Goal: Task Accomplishment & Management: Manage account settings

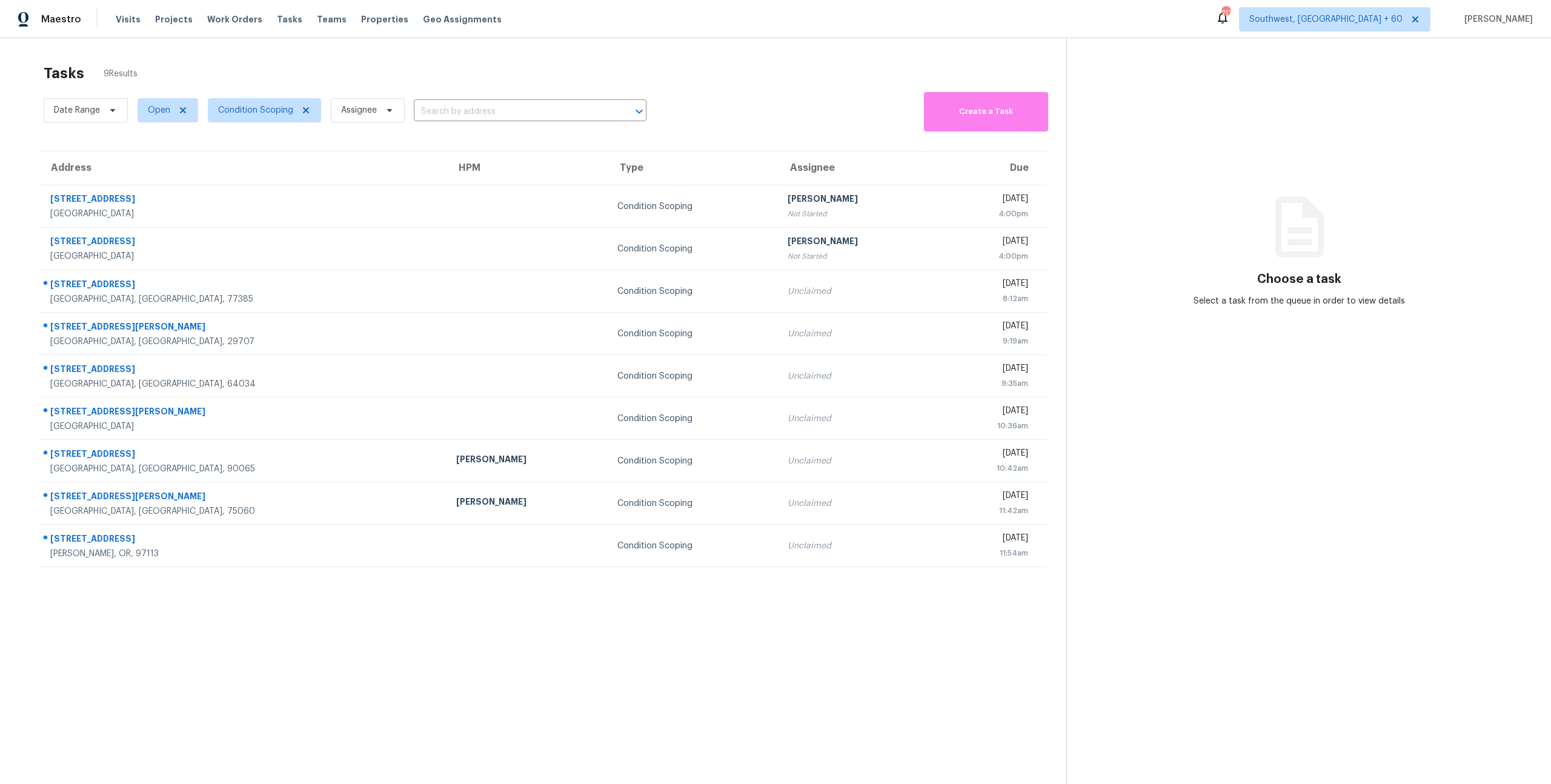
scroll to position [38, 0]
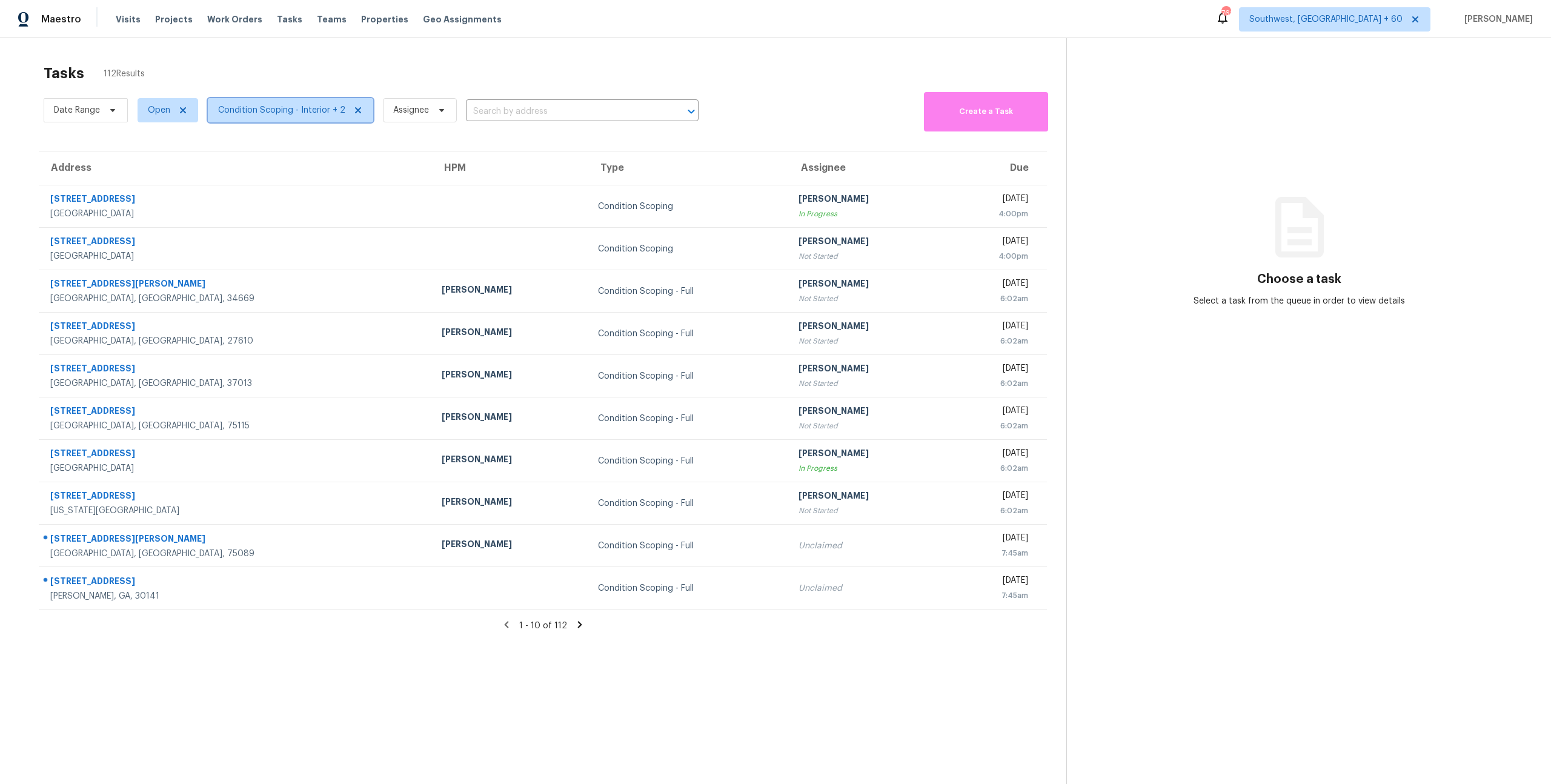
click at [289, 120] on span "Condition Scoping - Interior + 2" at bounding box center [290, 109] width 165 height 24
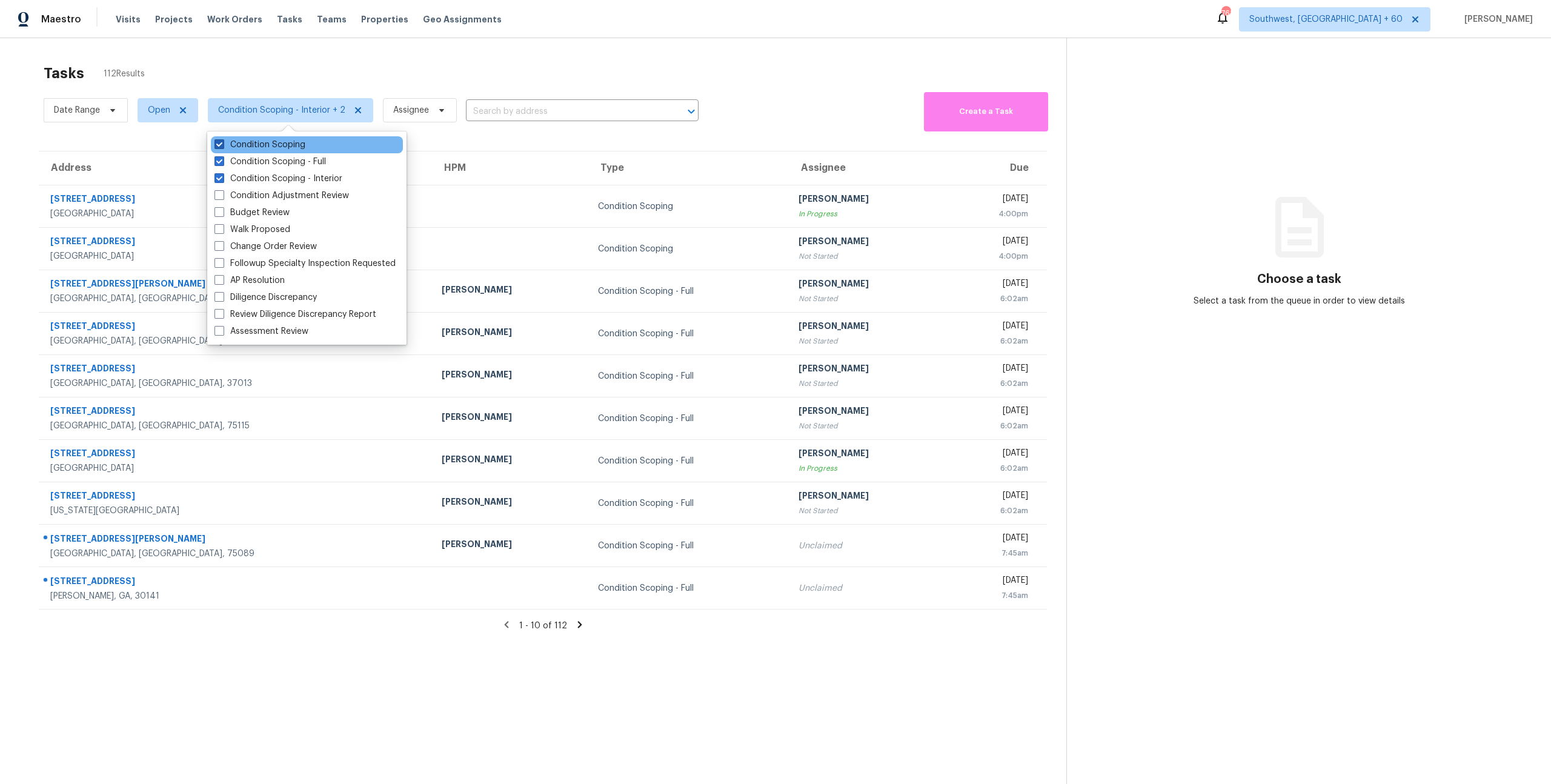
click at [270, 148] on label "Condition Scoping" at bounding box center [260, 145] width 91 height 12
click at [222, 146] on input "Condition Scoping" at bounding box center [219, 143] width 8 height 8
checkbox input "false"
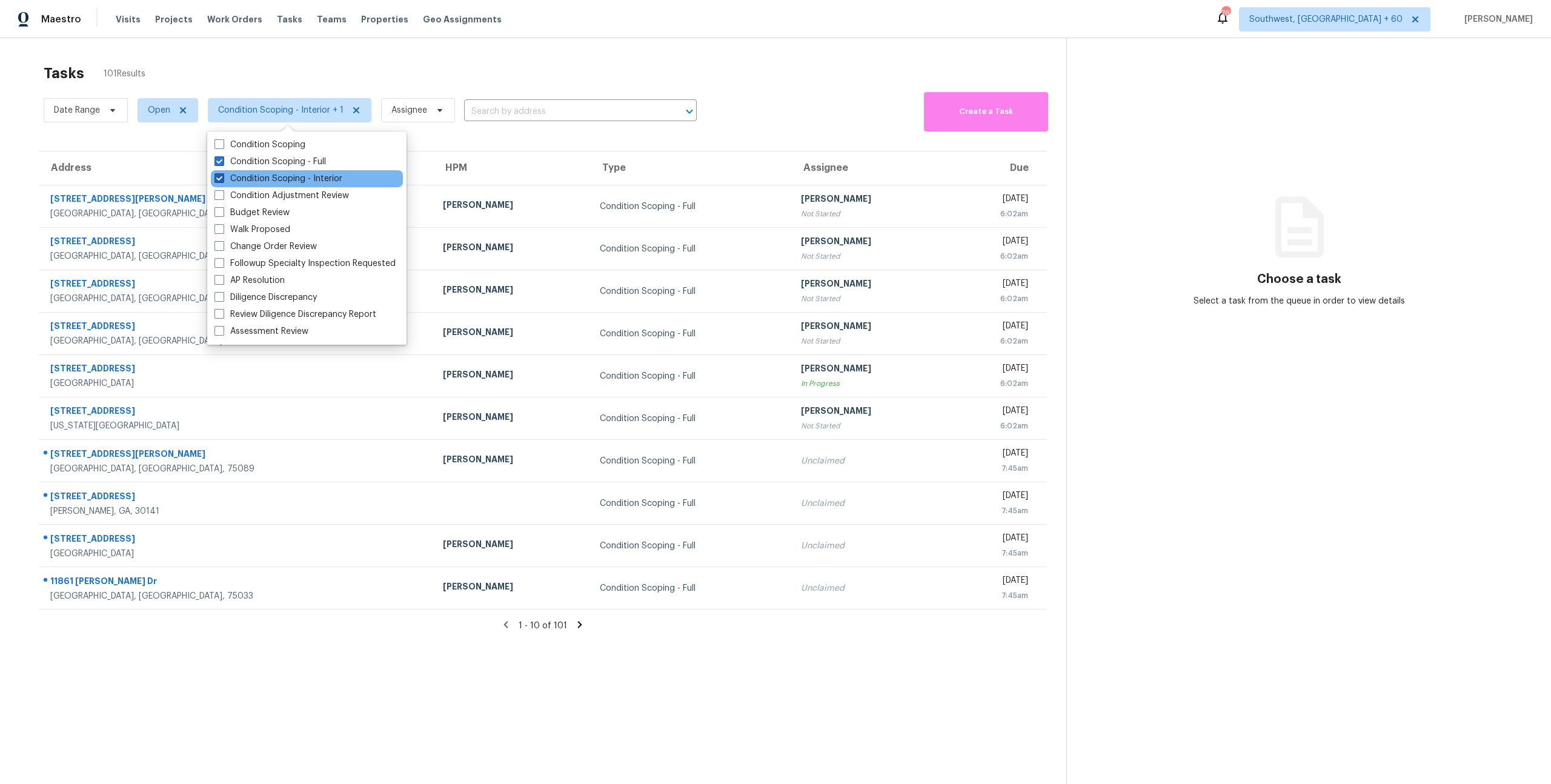
click at [271, 178] on label "Condition Scoping - Interior" at bounding box center [279, 178] width 128 height 12
click at [222, 178] on input "Condition Scoping - Interior" at bounding box center [219, 177] width 8 height 8
click at [271, 178] on label "Condition Scoping - Interior" at bounding box center [279, 178] width 128 height 12
click at [222, 178] on input "Condition Scoping - Interior" at bounding box center [219, 177] width 8 height 8
checkbox input "true"
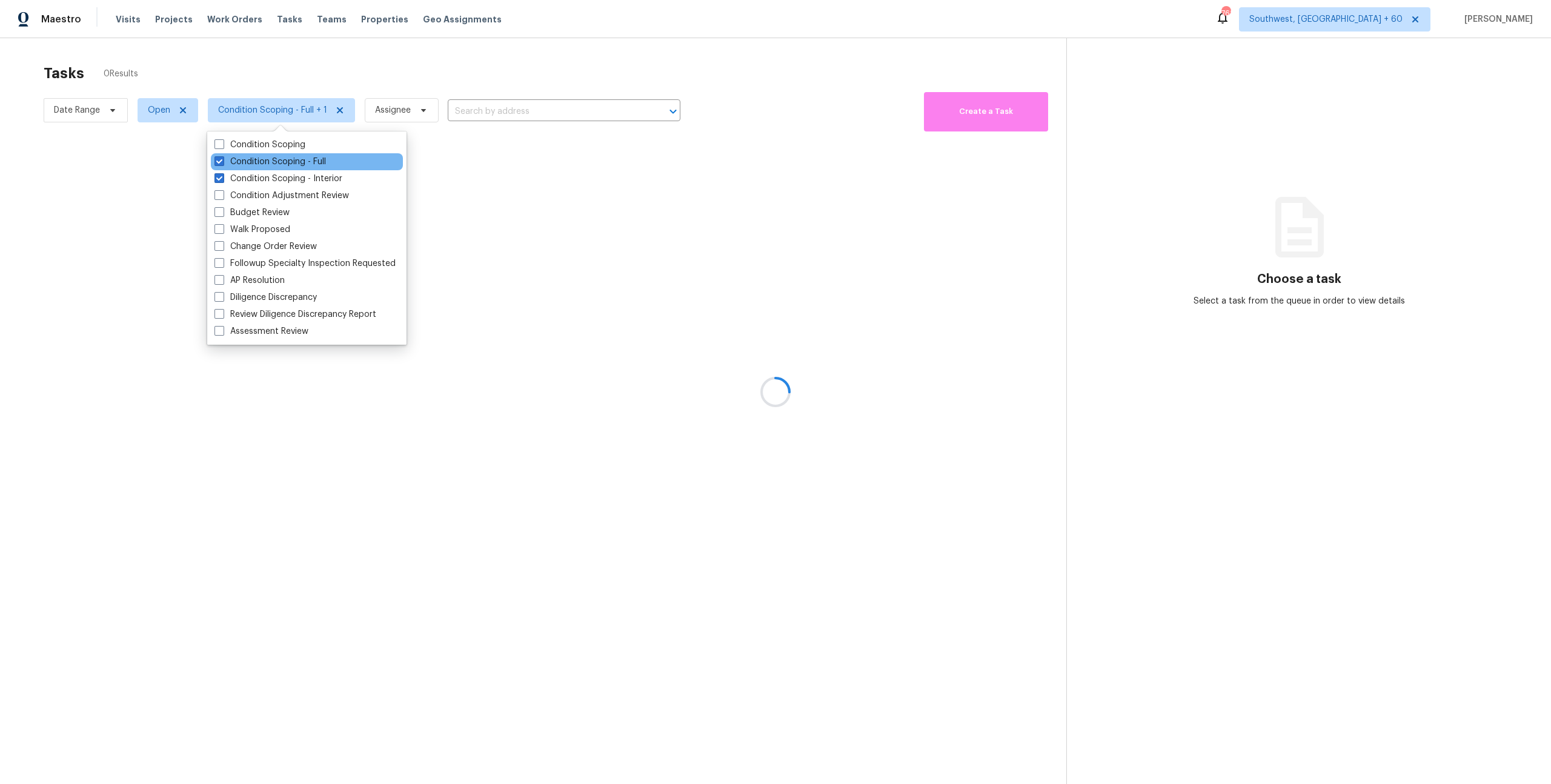
click at [262, 153] on div "Condition Scoping - Full" at bounding box center [307, 161] width 192 height 17
click at [260, 160] on label "Condition Scoping - Full" at bounding box center [270, 161] width 112 height 12
click at [222, 160] on input "Condition Scoping - Full" at bounding box center [219, 159] width 8 height 8
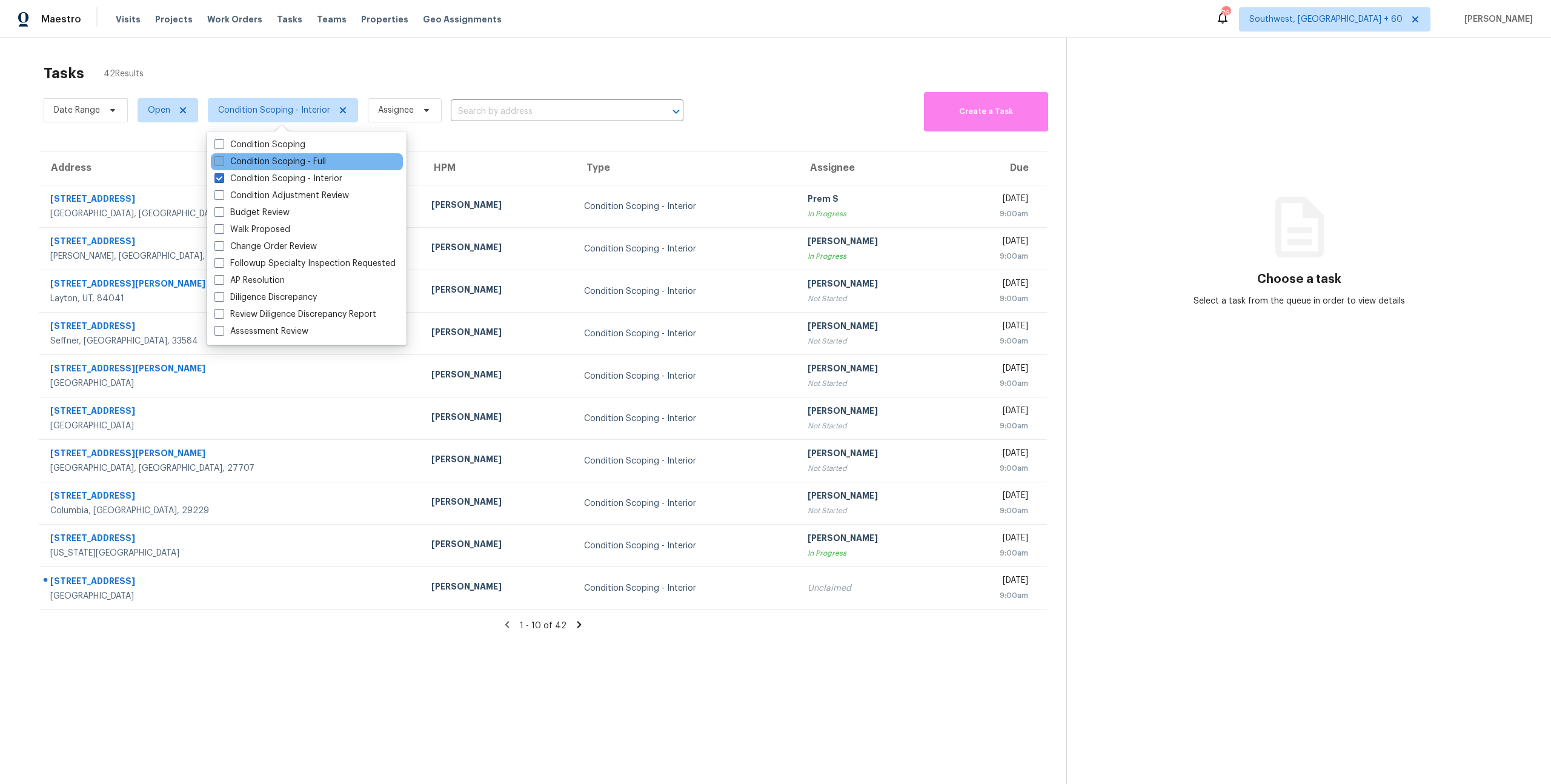
click at [257, 163] on label "Condition Scoping - Full" at bounding box center [270, 161] width 112 height 12
click at [222, 163] on input "Condition Scoping - Full" at bounding box center [219, 159] width 8 height 8
checkbox input "true"
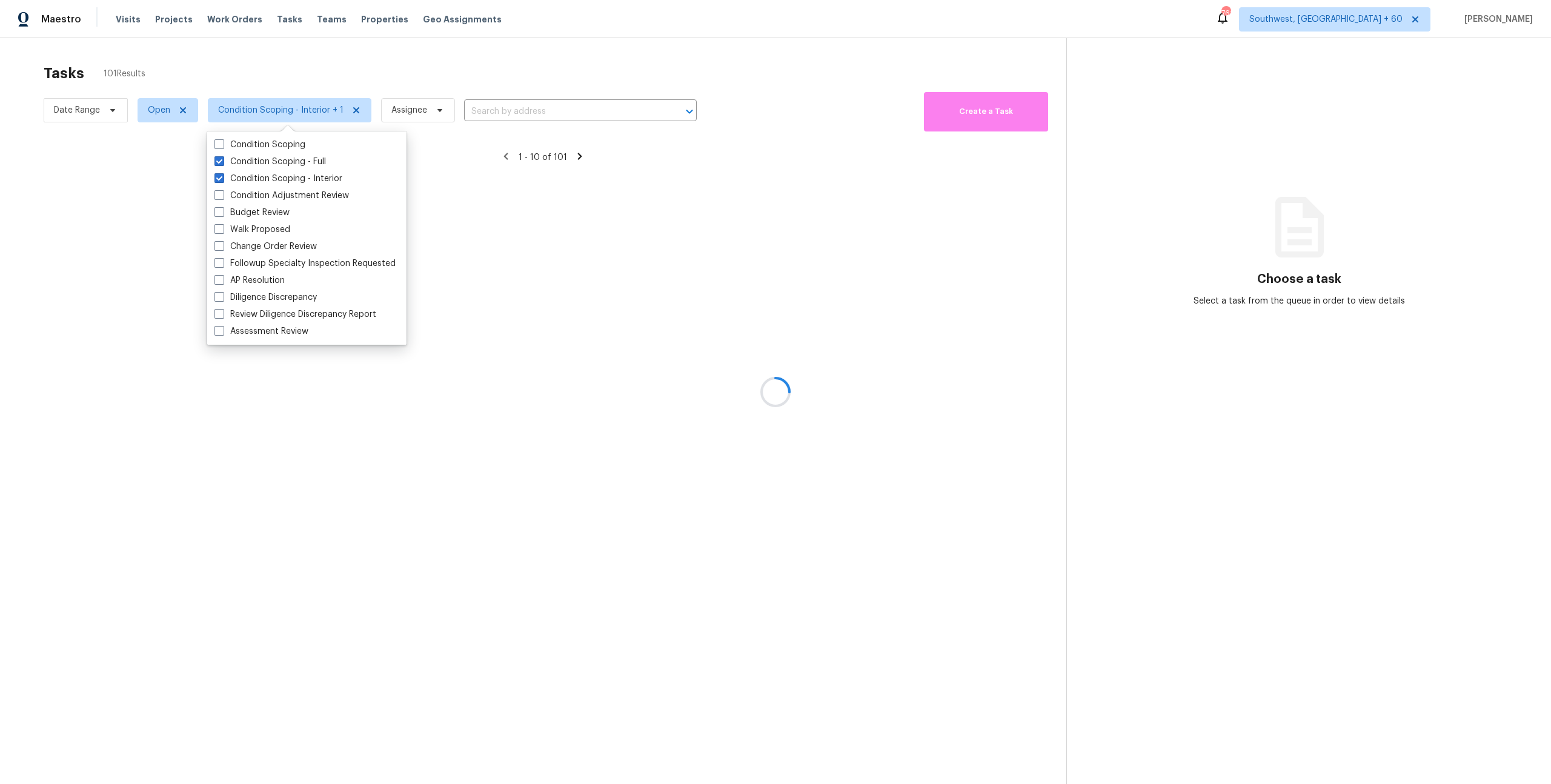
click at [220, 43] on div at bounding box center [775, 392] width 1551 height 784
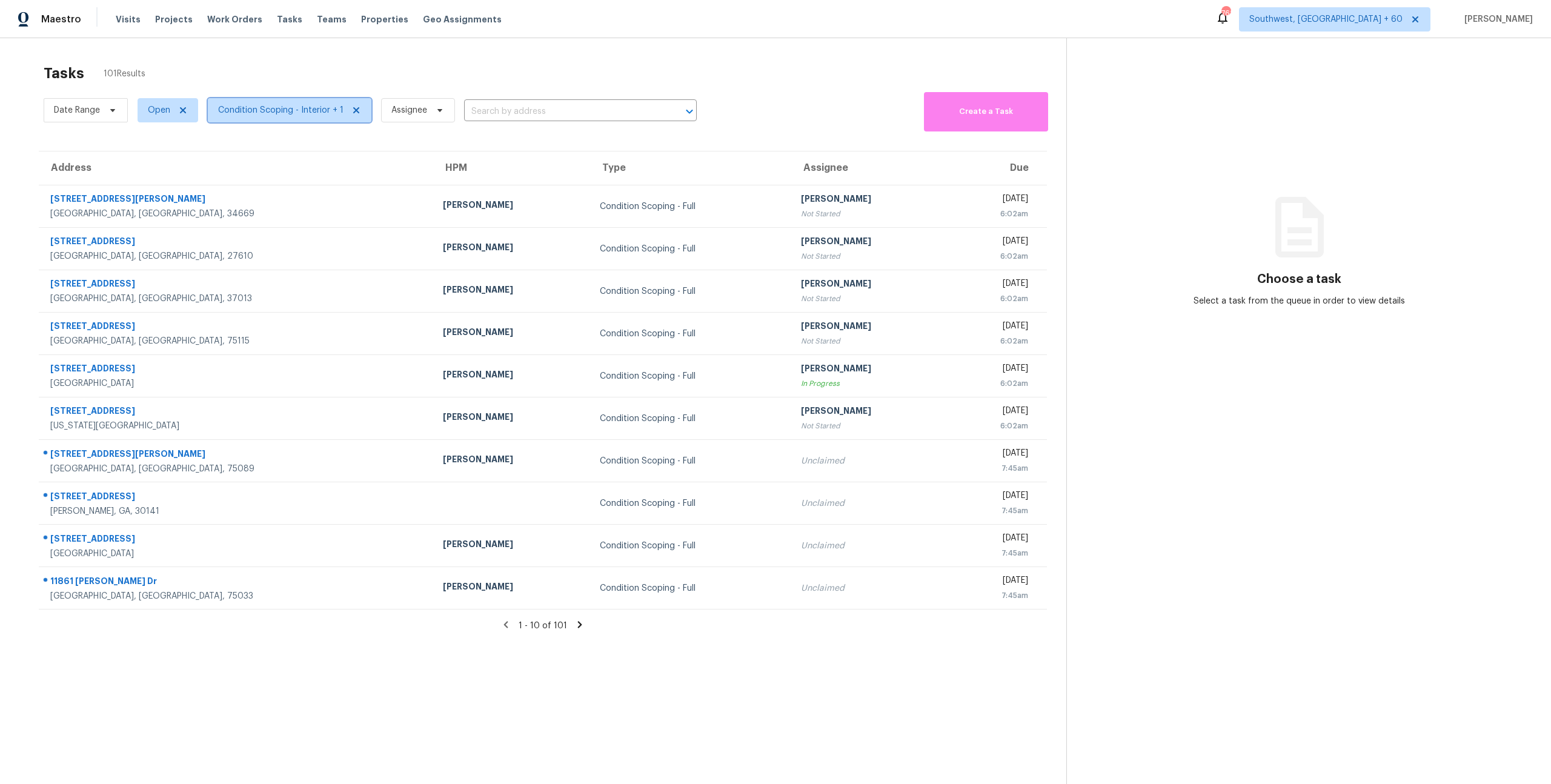
click at [261, 116] on span "Condition Scoping - Interior + 1" at bounding box center [280, 110] width 126 height 12
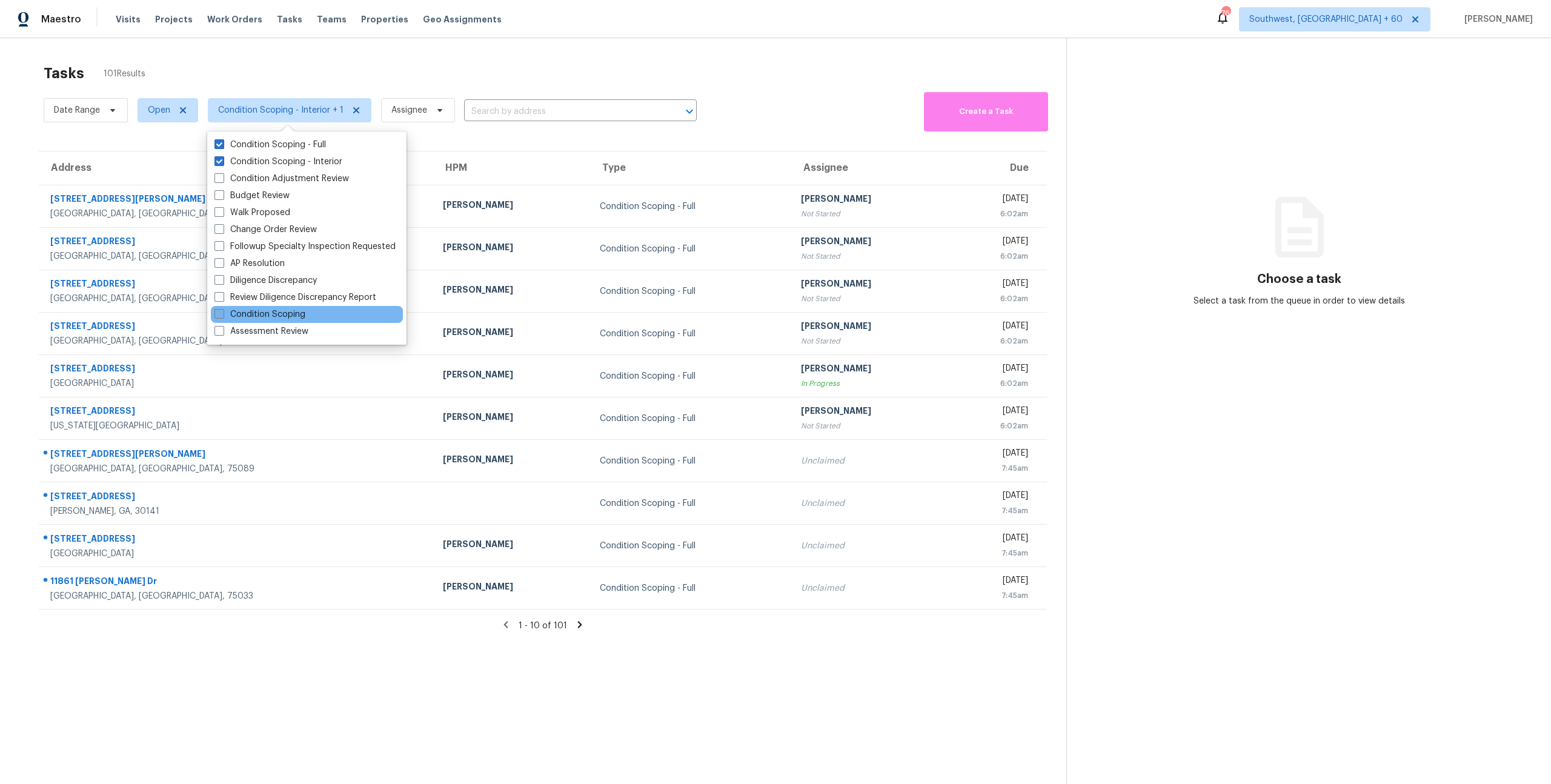
click at [274, 314] on label "Condition Scoping" at bounding box center [260, 314] width 91 height 12
click at [222, 314] on input "Condition Scoping" at bounding box center [219, 312] width 8 height 8
checkbox input "true"
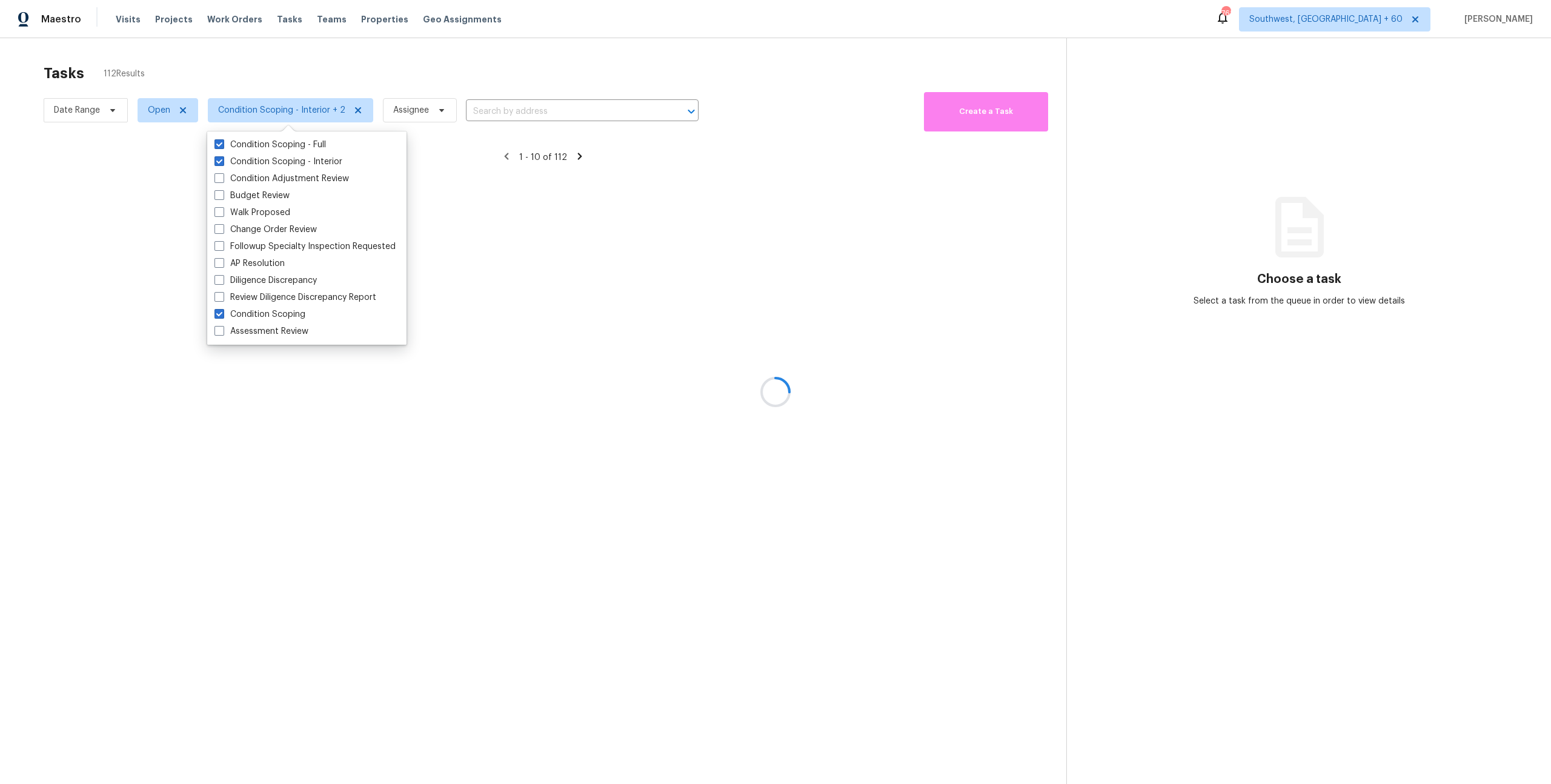
click at [227, 58] on div at bounding box center [775, 392] width 1551 height 784
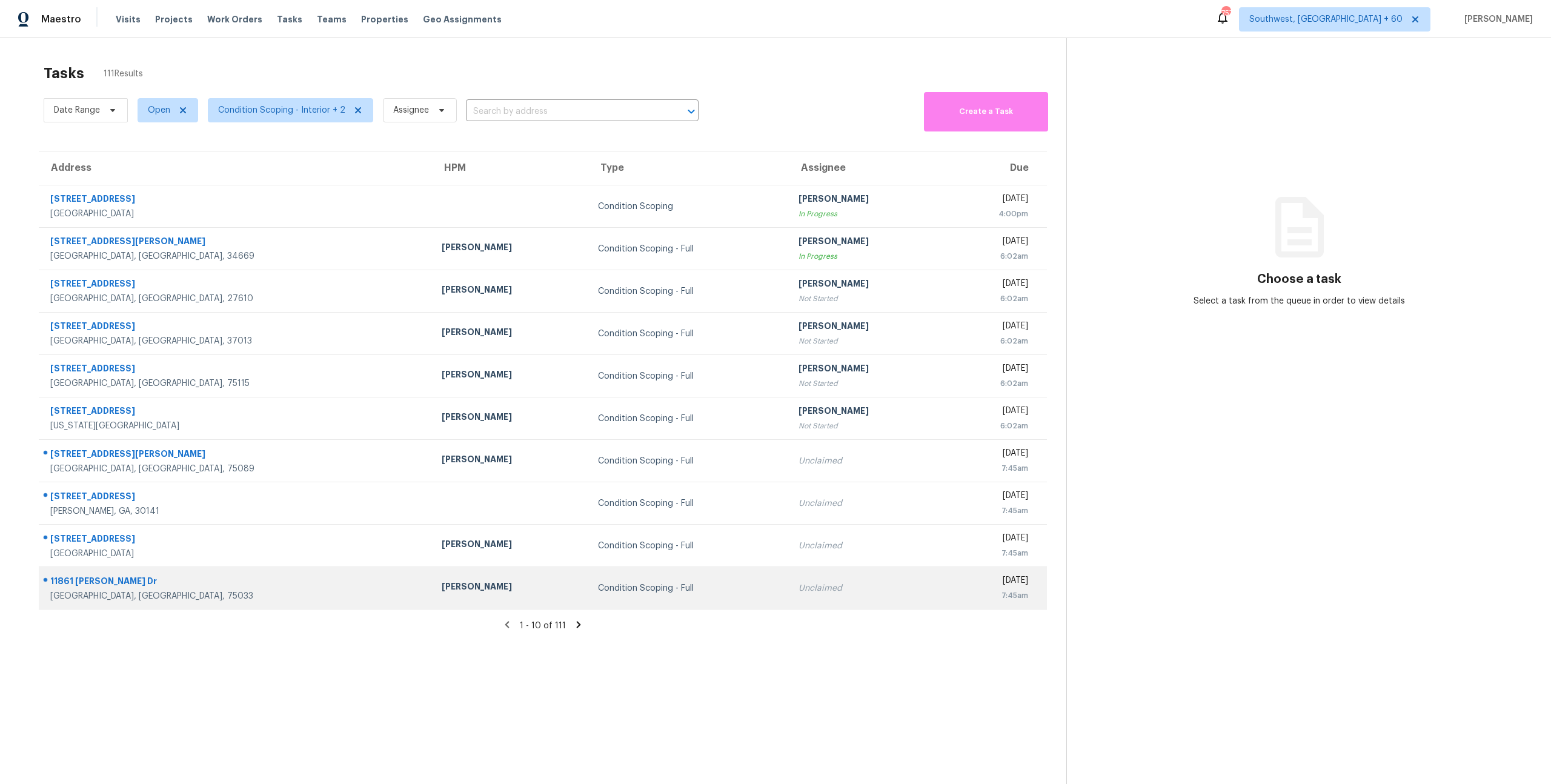
click at [695, 606] on td "Condition Scoping - Full" at bounding box center [689, 588] width 201 height 43
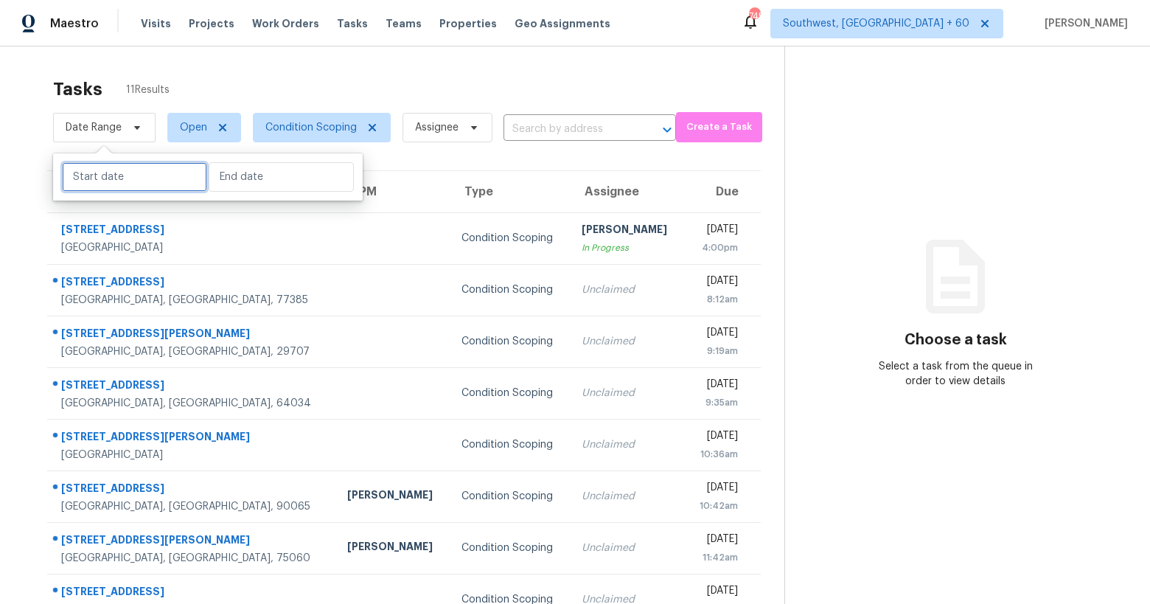
click at [107, 187] on input "text" at bounding box center [134, 176] width 145 height 29
select select "9"
select select "2025"
select select "10"
select select "2025"
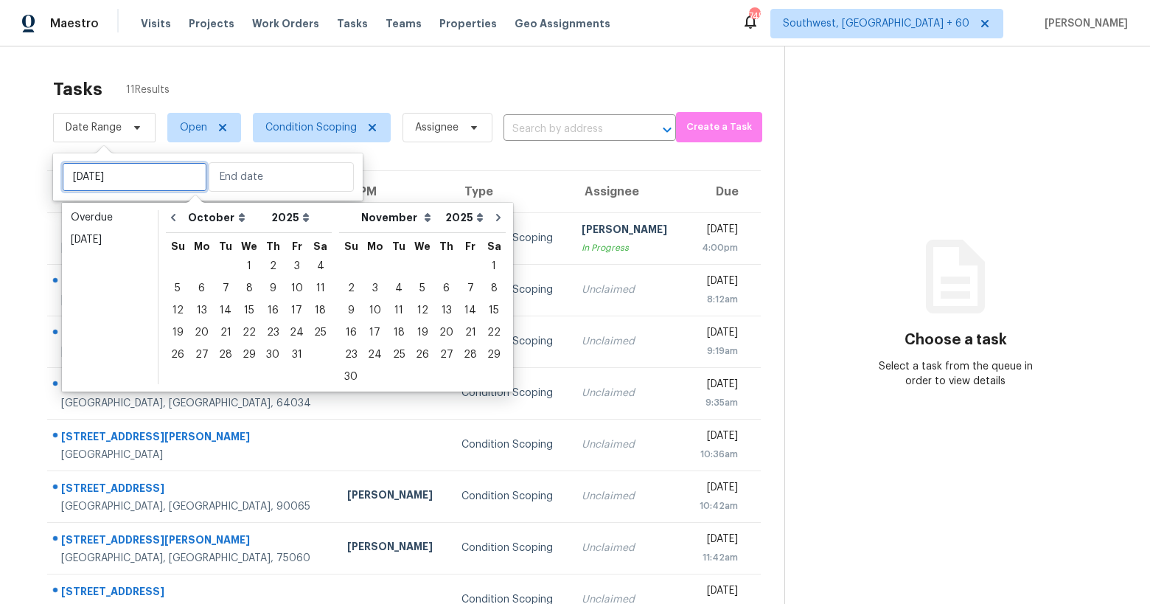
type input "Tue, Oct 07"
type input "Mon, Oct 06"
click at [165, 210] on button "Go to previous month" at bounding box center [173, 217] width 22 height 29
select select "8"
select select "9"
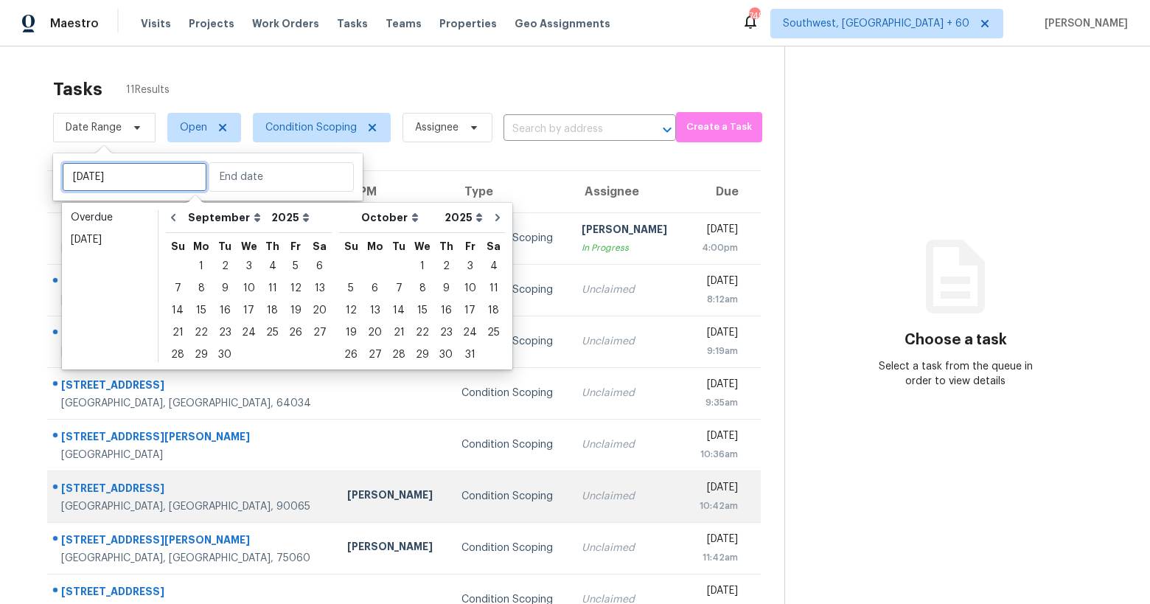
type input "Mon, Sep 22"
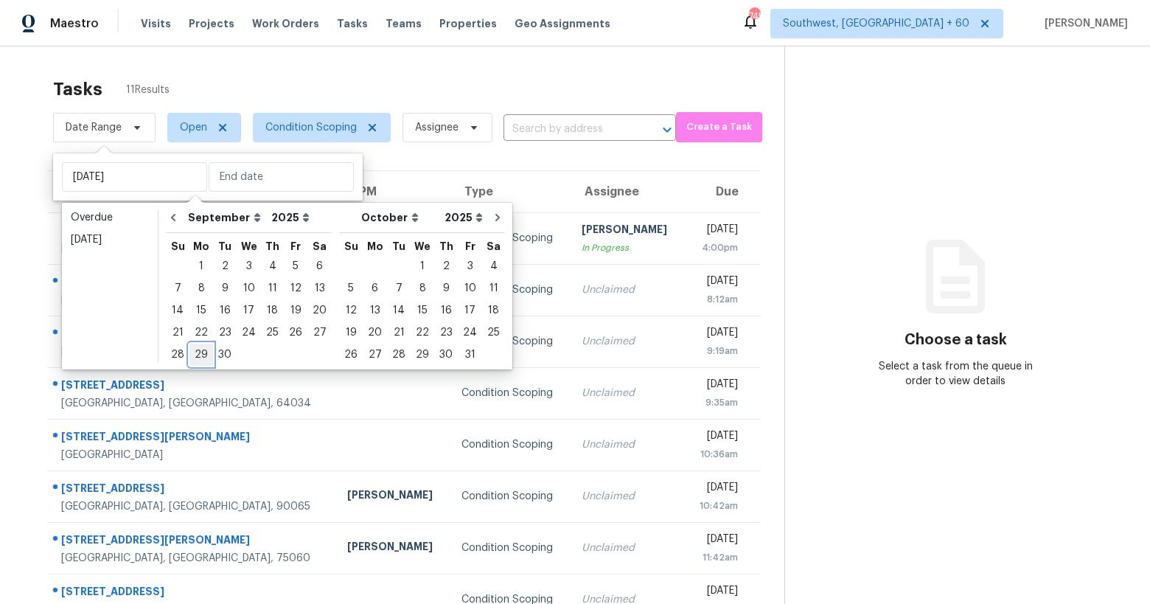
click at [202, 357] on div "29" at bounding box center [201, 354] width 24 height 21
type input "Mon, Sep 29"
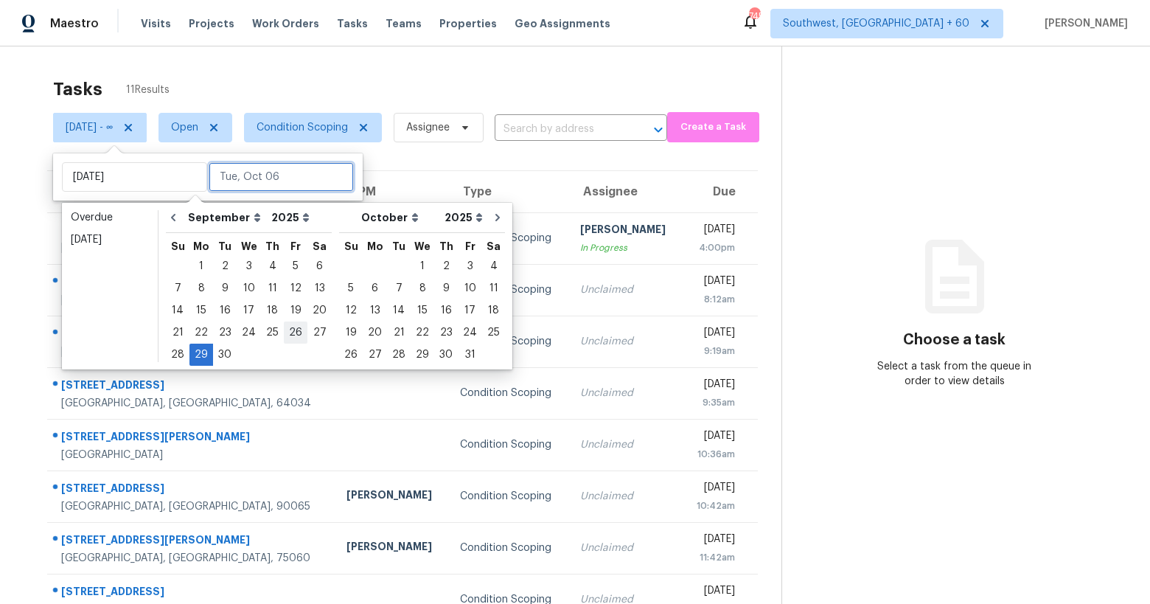
type input "Tue, Sep 30"
type input "Thu, Sep 25"
type input "Mon, Sep 29"
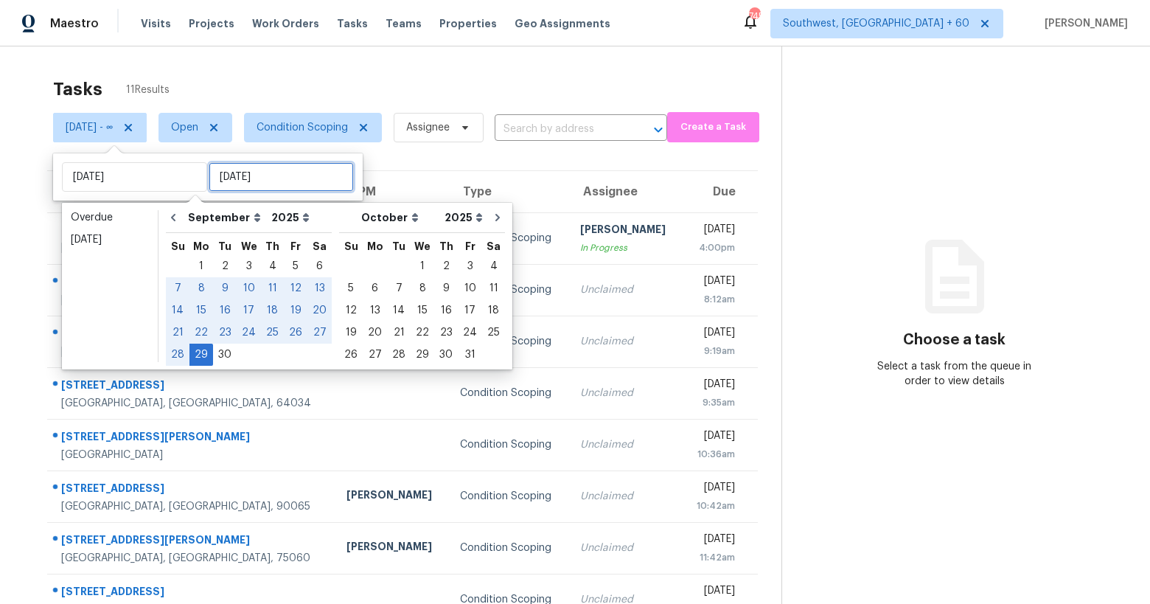
type input "Mon, Sep 29"
type input "Mon, Oct 06"
type input "Thu, Oct 02"
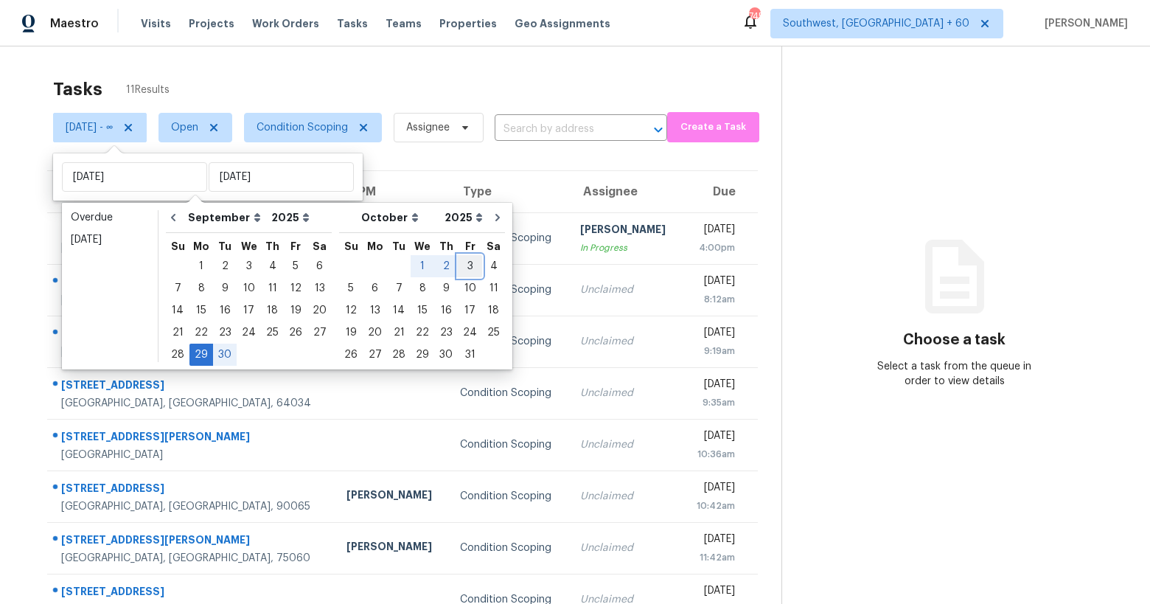
click at [458, 268] on div "3" at bounding box center [470, 266] width 24 height 21
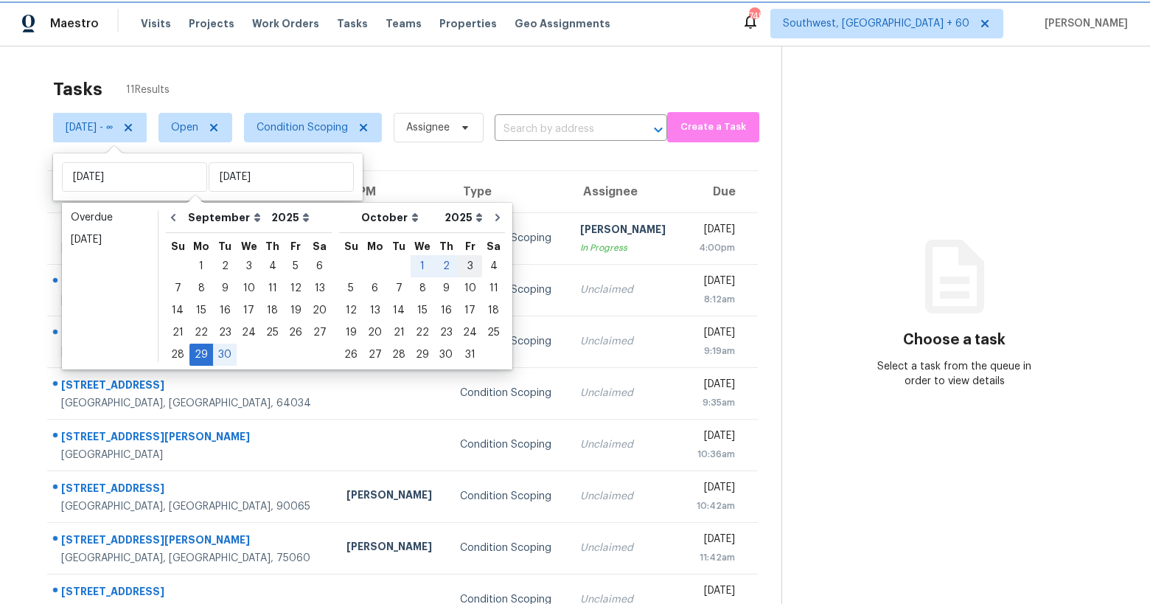
type input "Fri, Oct 03"
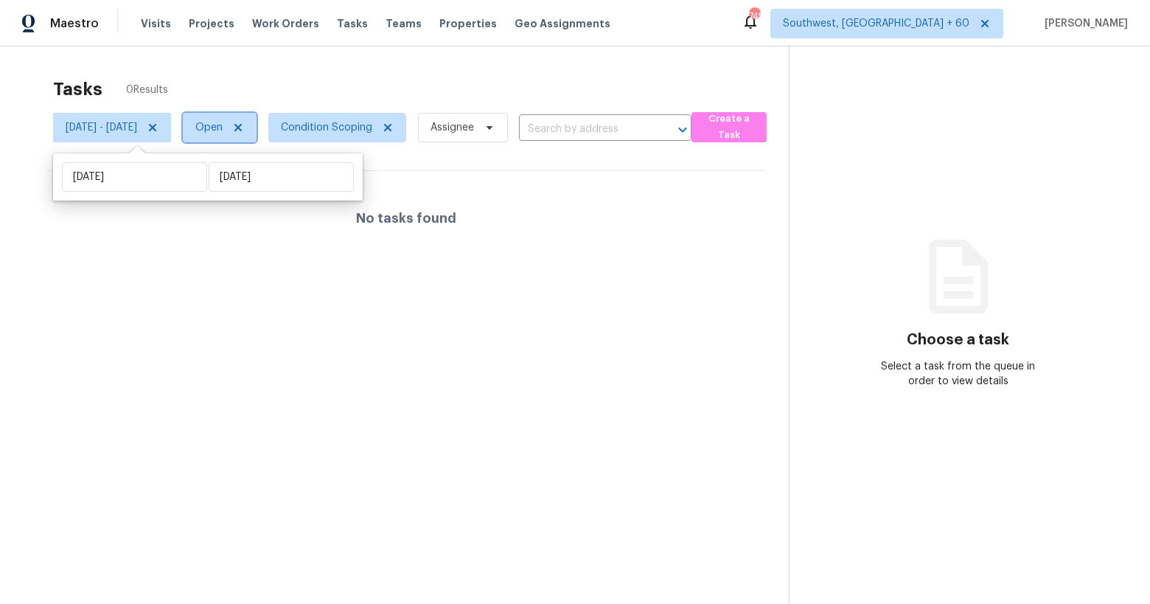
click at [223, 123] on span "Open" at bounding box center [208, 127] width 27 height 15
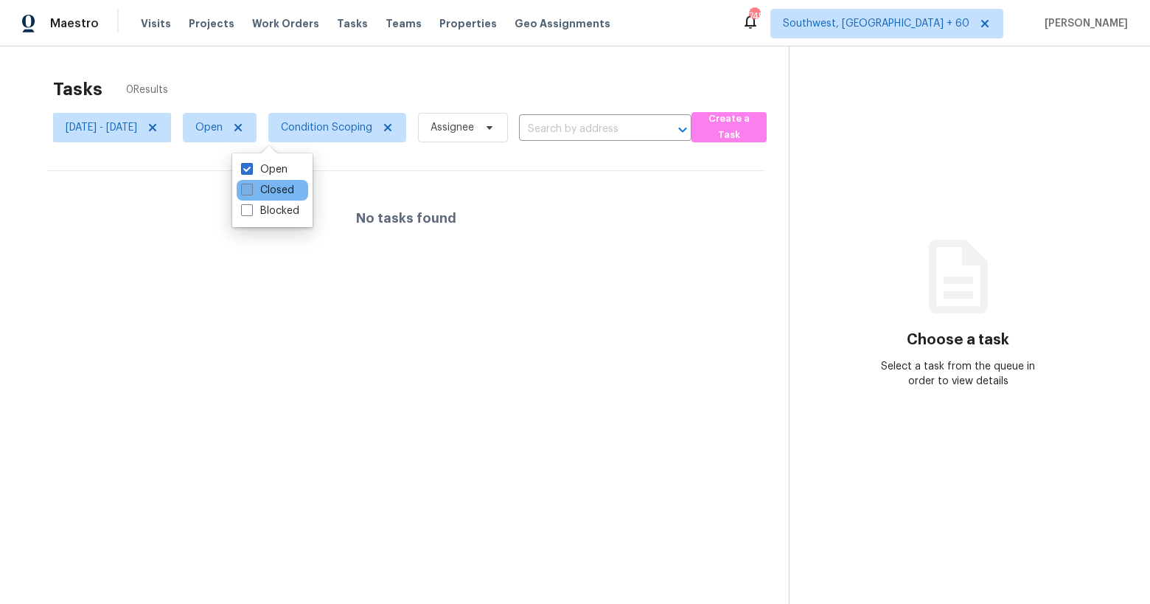
click at [265, 195] on label "Closed" at bounding box center [267, 190] width 53 height 15
click at [251, 192] on input "Closed" at bounding box center [246, 188] width 10 height 10
checkbox input "true"
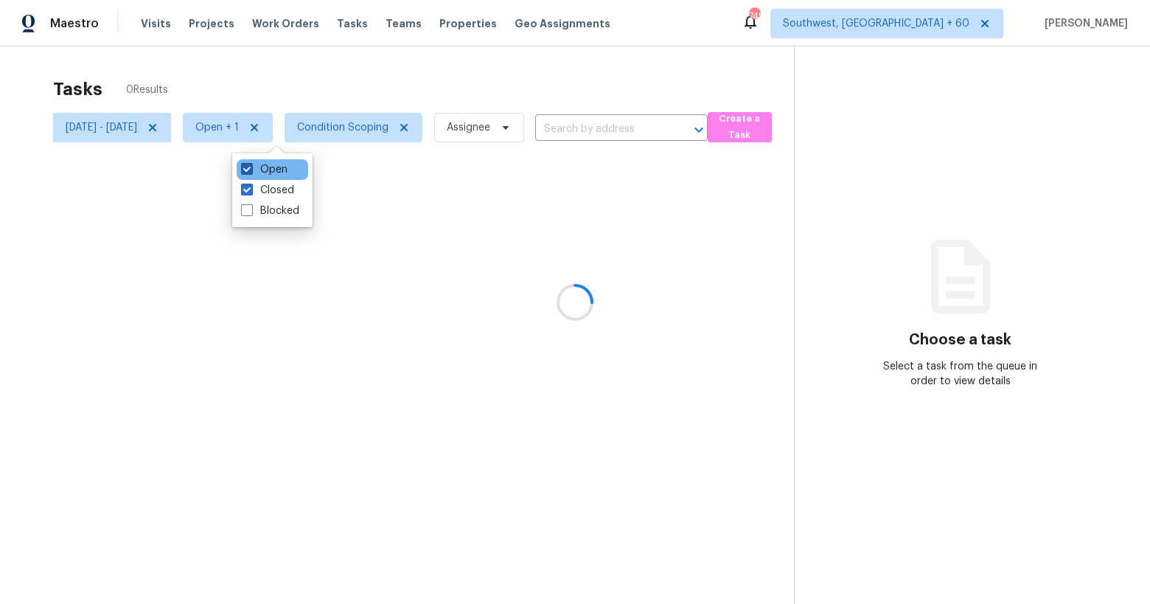
click at [265, 175] on label "Open" at bounding box center [264, 169] width 46 height 15
click at [251, 172] on input "Open" at bounding box center [246, 167] width 10 height 10
checkbox input "false"
click at [407, 89] on div at bounding box center [575, 302] width 1150 height 604
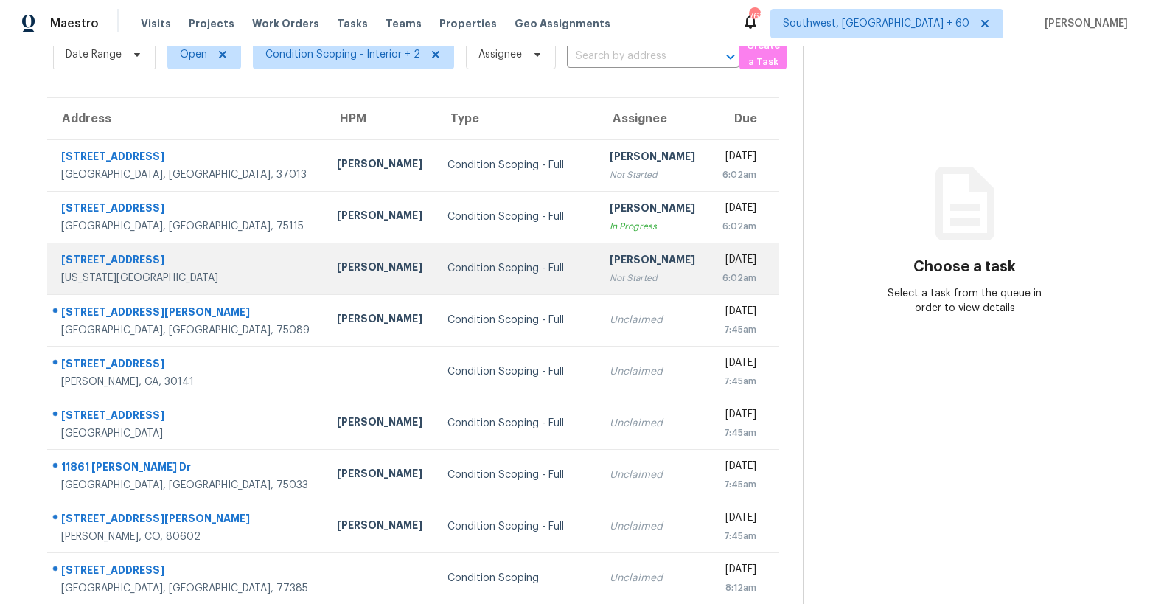
scroll to position [164, 0]
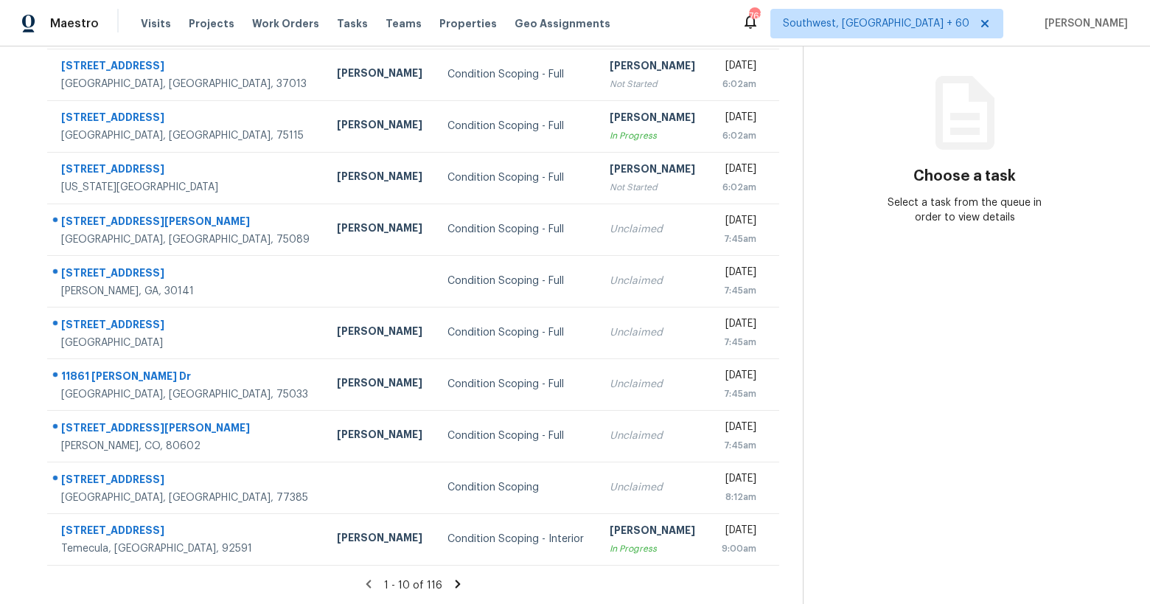
click at [455, 581] on icon at bounding box center [457, 583] width 5 height 8
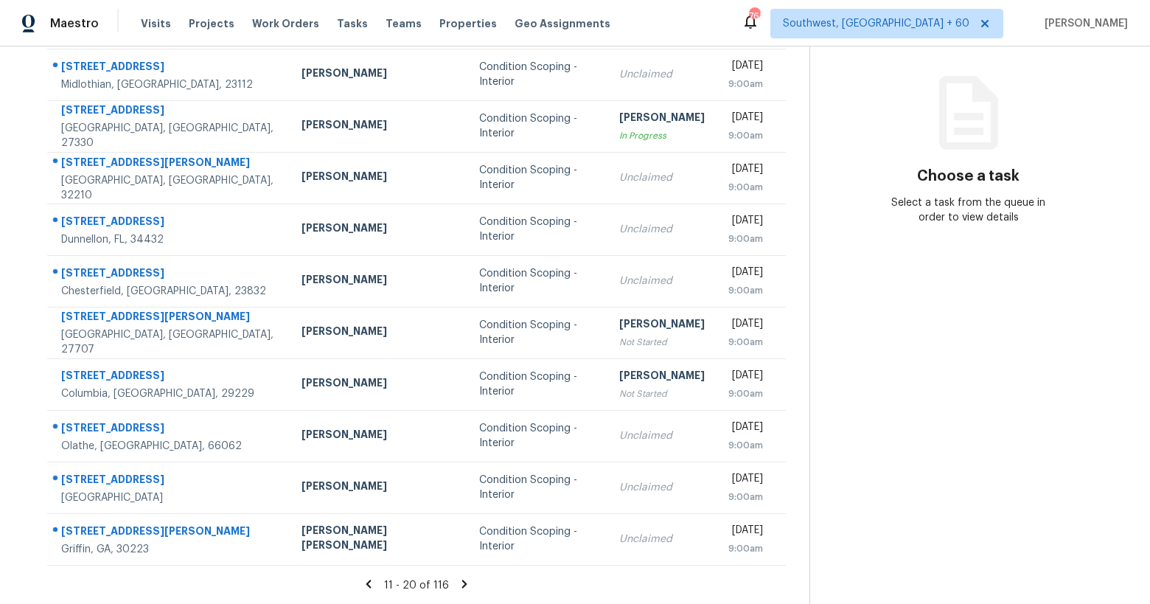
click at [458, 577] on icon at bounding box center [464, 583] width 13 height 13
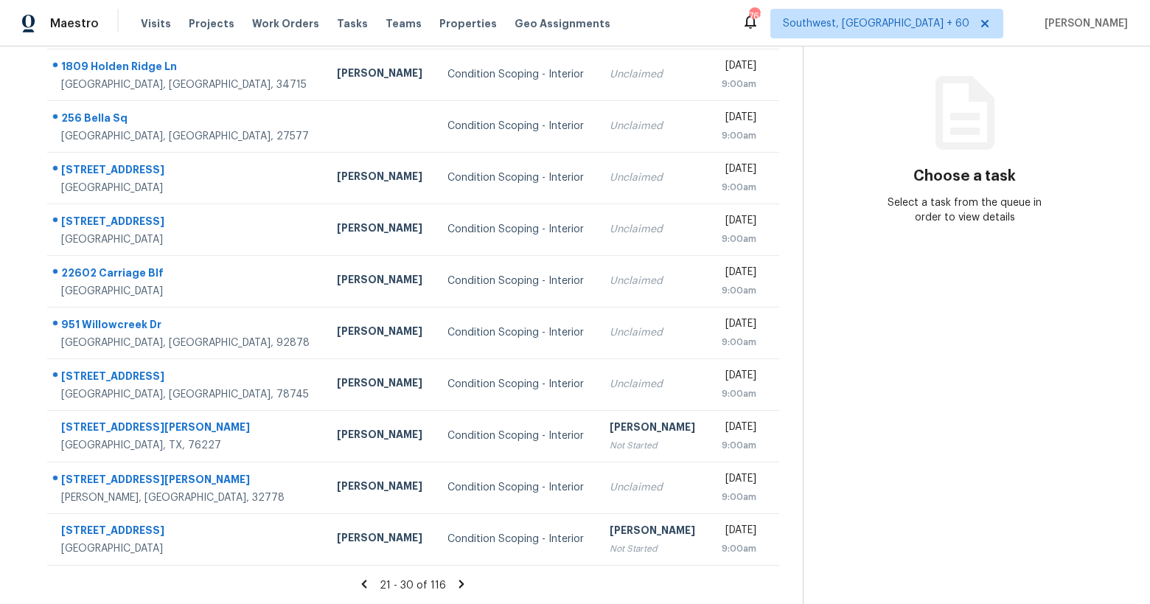
click at [461, 586] on icon at bounding box center [461, 583] width 13 height 13
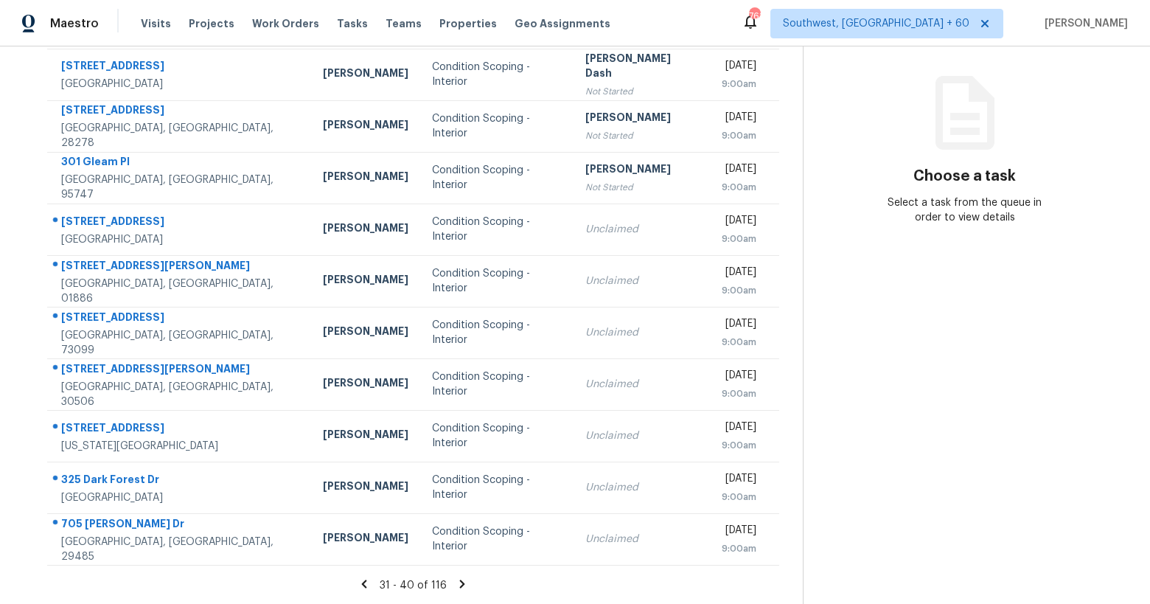
click at [370, 586] on icon at bounding box center [363, 583] width 13 height 13
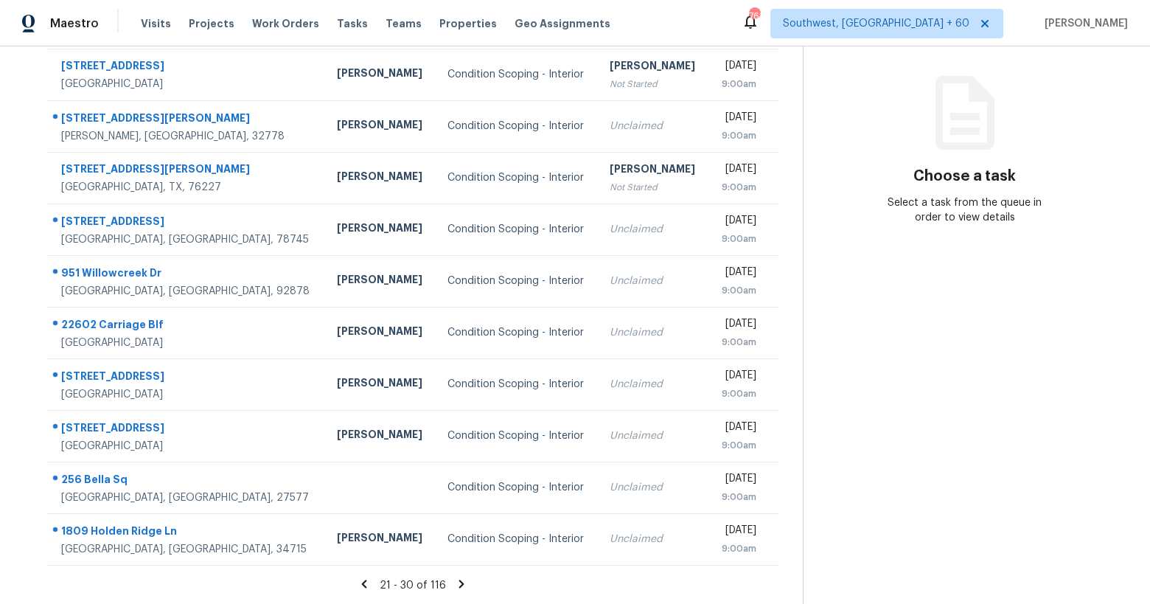
click at [366, 582] on icon at bounding box center [364, 583] width 5 height 8
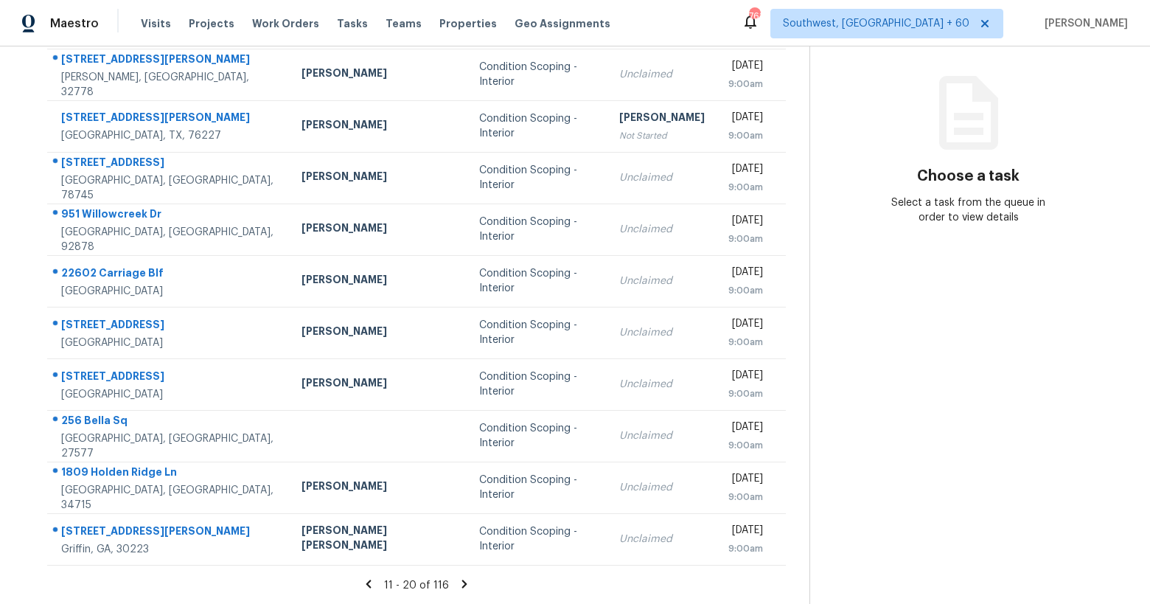
click at [371, 579] on icon at bounding box center [368, 583] width 13 height 13
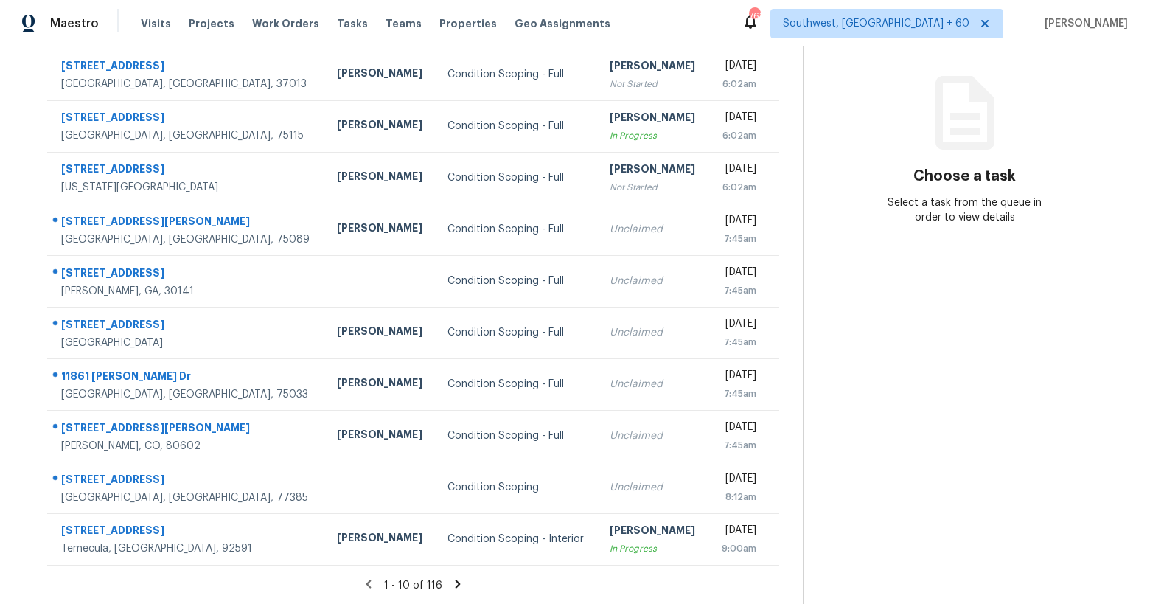
click at [369, 584] on icon at bounding box center [368, 583] width 5 height 8
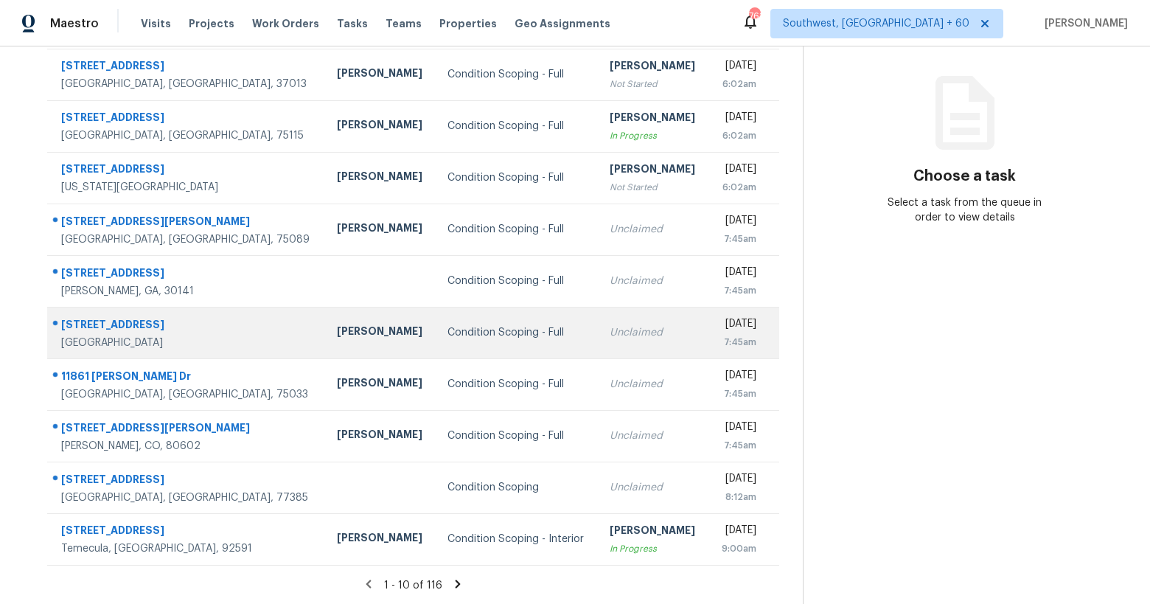
scroll to position [0, 0]
